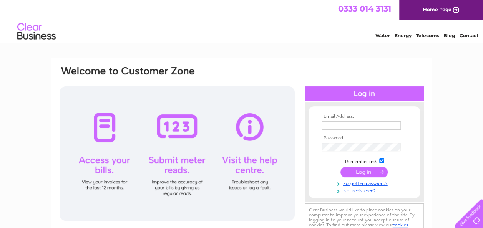
type input "prestwickbclub@outlook.com"
click at [367, 169] on input "submit" at bounding box center [363, 172] width 47 height 11
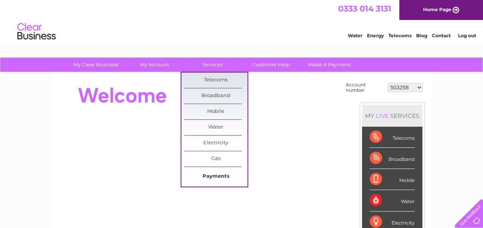
click at [215, 172] on link "Payments" at bounding box center [215, 176] width 63 height 15
click at [211, 174] on link "Payments" at bounding box center [215, 176] width 63 height 15
click at [216, 63] on link "Services" at bounding box center [212, 65] width 63 height 14
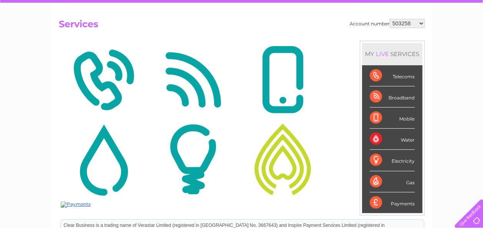
scroll to position [77, 0]
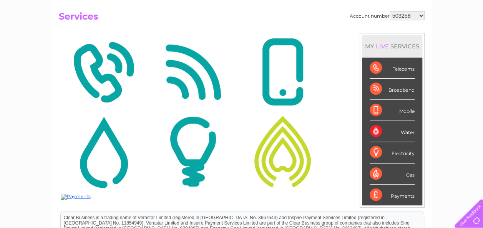
click at [401, 194] on div "Payments" at bounding box center [392, 195] width 45 height 21
click at [373, 193] on div "Payments" at bounding box center [392, 195] width 45 height 21
click at [75, 196] on img at bounding box center [76, 197] width 30 height 6
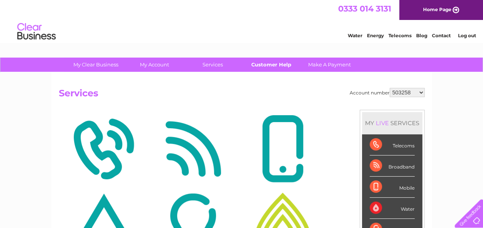
click at [266, 62] on link "Customer Help" at bounding box center [270, 65] width 63 height 14
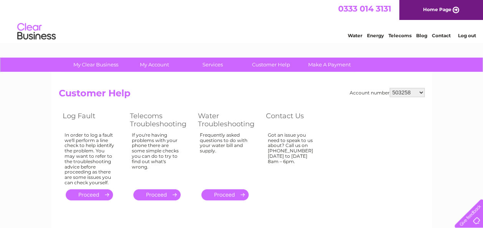
click at [287, 117] on th "Contact Us" at bounding box center [295, 120] width 67 height 20
click at [422, 90] on select "503258 933744 30294417" at bounding box center [407, 92] width 35 height 9
select select "30294417"
click at [390, 88] on select "503258 933744 30294417" at bounding box center [407, 92] width 35 height 9
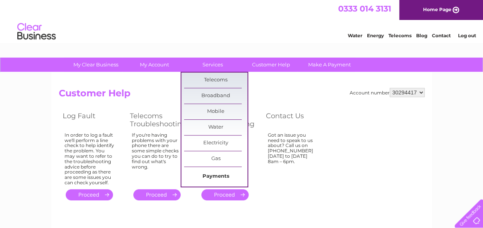
click at [218, 173] on link "Payments" at bounding box center [215, 176] width 63 height 15
